Goal: Find contact information: Find contact information

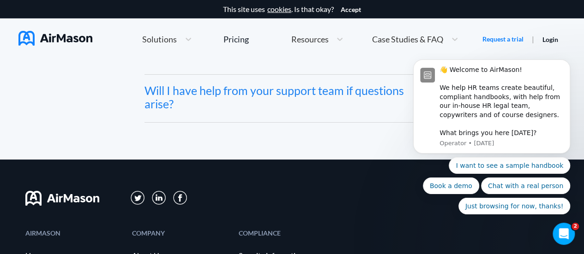
scroll to position [5154, 0]
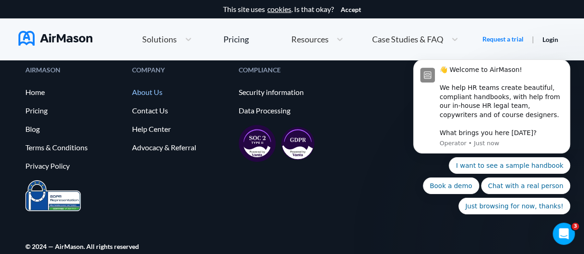
click at [150, 88] on link "About Us" at bounding box center [180, 92] width 97 height 8
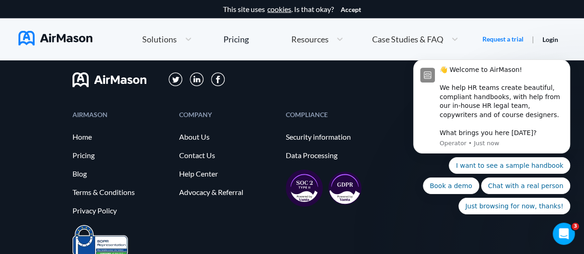
scroll to position [1076, 0]
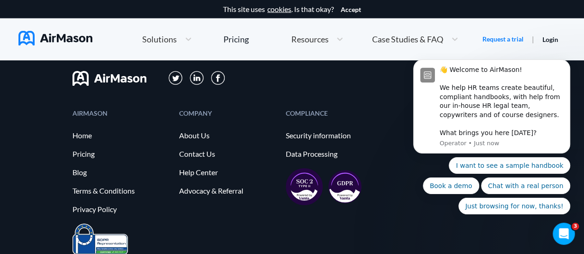
click at [369, 112] on div "COMPLIANCE" at bounding box center [334, 113] width 97 height 6
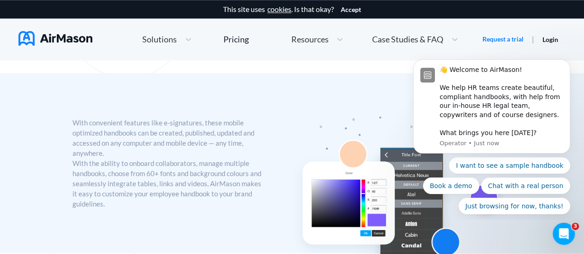
scroll to position [0, 0]
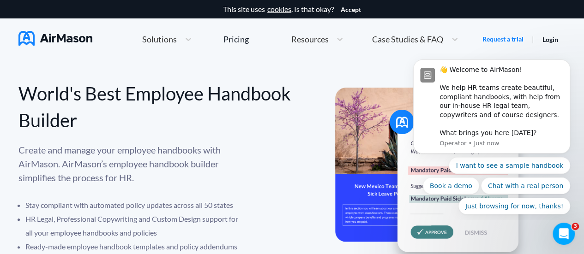
scroll to position [5154, 0]
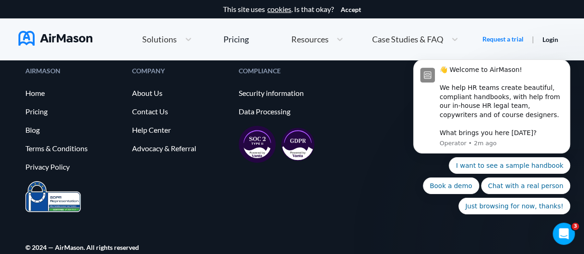
scroll to position [5154, 0]
click at [150, 126] on link "Help Center" at bounding box center [180, 130] width 97 height 8
click at [156, 107] on link "Contact Us" at bounding box center [180, 111] width 97 height 8
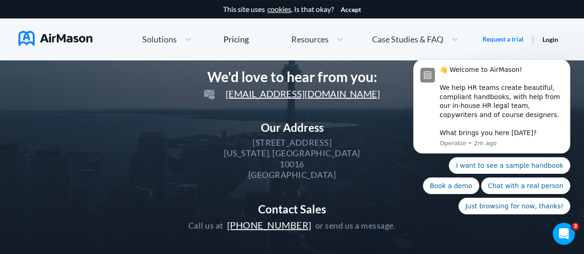
scroll to position [88, 0]
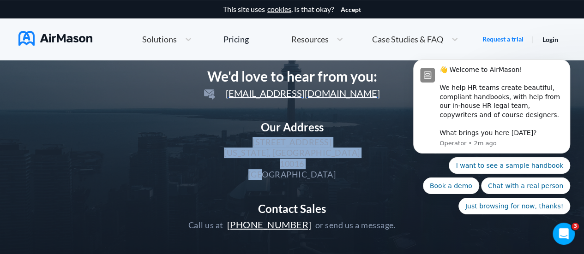
drag, startPoint x: 240, startPoint y: 144, endPoint x: 300, endPoint y: 172, distance: 66.5
click at [300, 172] on div "Our Address 169 Madison Ave STE 2586 New York, NY 10016 USA" at bounding box center [292, 151] width 208 height 60
copy div "169 Madison Ave STE 2586 New York, NY 10016 USA"
click at [357, 177] on div "Our Address 169 Madison Ave STE 2586 New York, NY 10016 USA" at bounding box center [292, 151] width 208 height 60
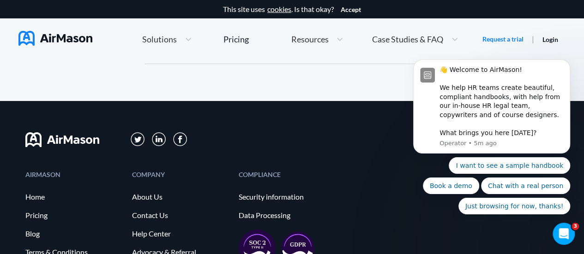
scroll to position [5154, 0]
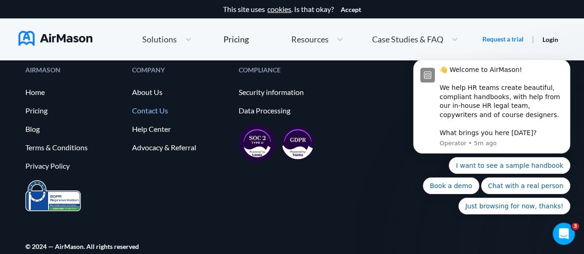
click at [152, 107] on link "Contact Us" at bounding box center [180, 111] width 97 height 8
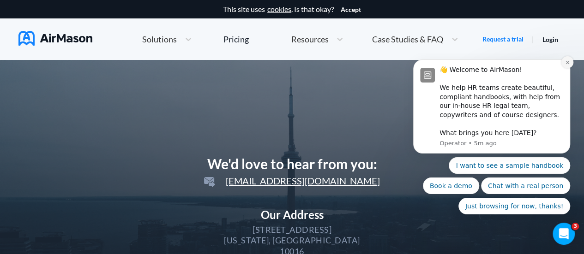
click at [565, 64] on icon "Dismiss notification" at bounding box center [567, 62] width 5 height 5
click at [565, 64] on icon "Dismiss notification" at bounding box center [567, 62] width 4 height 4
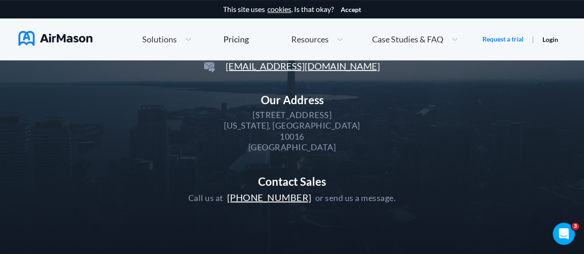
scroll to position [114, 0]
click at [177, 195] on div "We'd love to hear from you: hello@airmason.com Our Address 169 Madison Ave STE …" at bounding box center [291, 122] width 439 height 207
drag, startPoint x: 220, startPoint y: 196, endPoint x: 307, endPoint y: 200, distance: 86.9
click at [307, 200] on div "Call us at +1(646)918-8673 or send us a message." at bounding box center [292, 198] width 208 height 12
copy div "at +1(646)918-8673"
